Goal: Download file/media

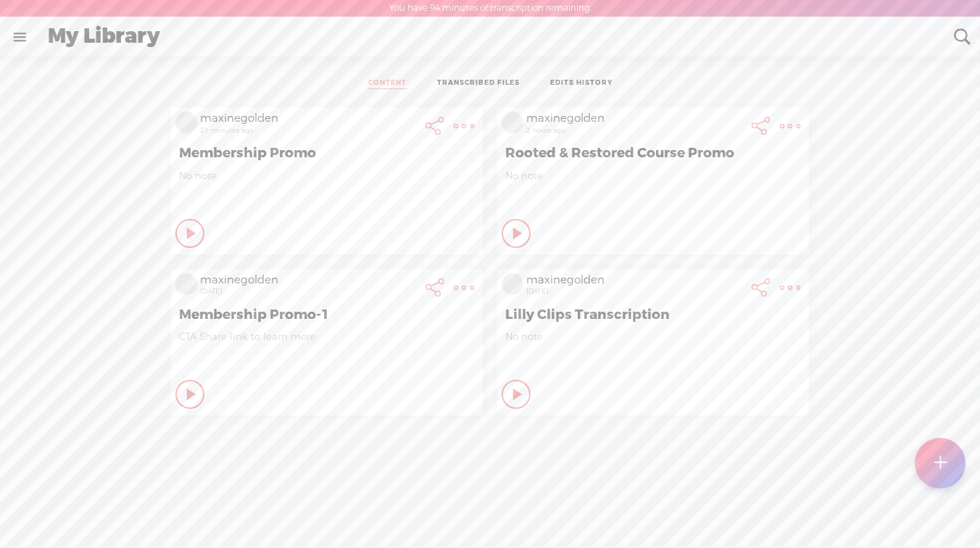
click at [199, 232] on icon at bounding box center [192, 233] width 15 height 15
click at [510, 232] on icon at bounding box center [517, 233] width 15 height 15
click at [199, 236] on icon at bounding box center [192, 233] width 15 height 15
click at [718, 171] on span "No note" at bounding box center [653, 176] width 296 height 12
click at [474, 125] on t at bounding box center [464, 126] width 20 height 20
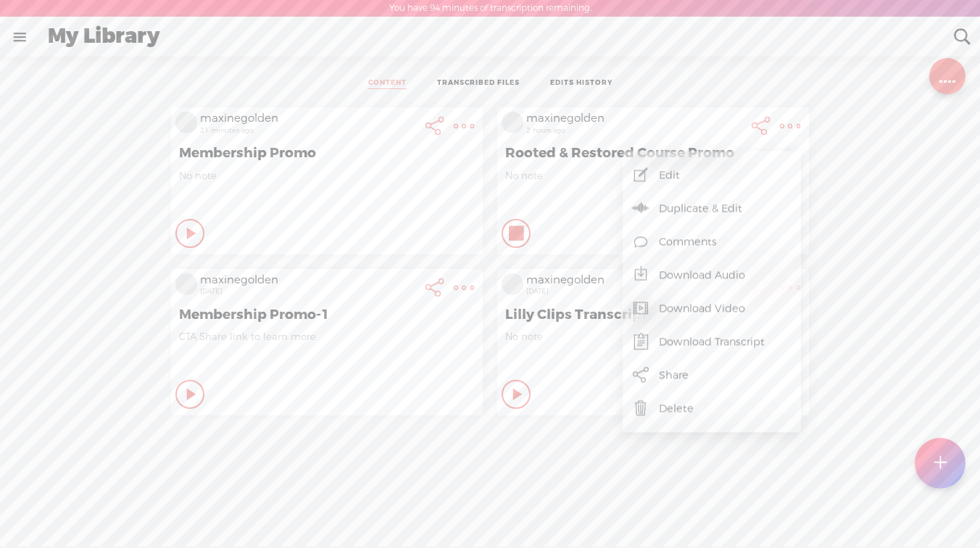
click at [706, 307] on link "Download Video" at bounding box center [712, 308] width 164 height 33
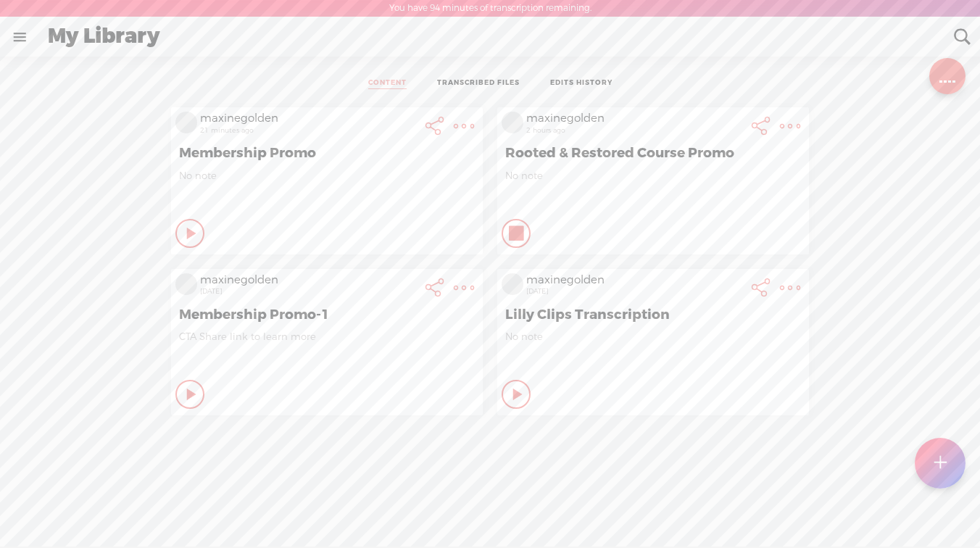
click at [510, 236] on icon at bounding box center [517, 233] width 15 height 15
